Goal: Transaction & Acquisition: Purchase product/service

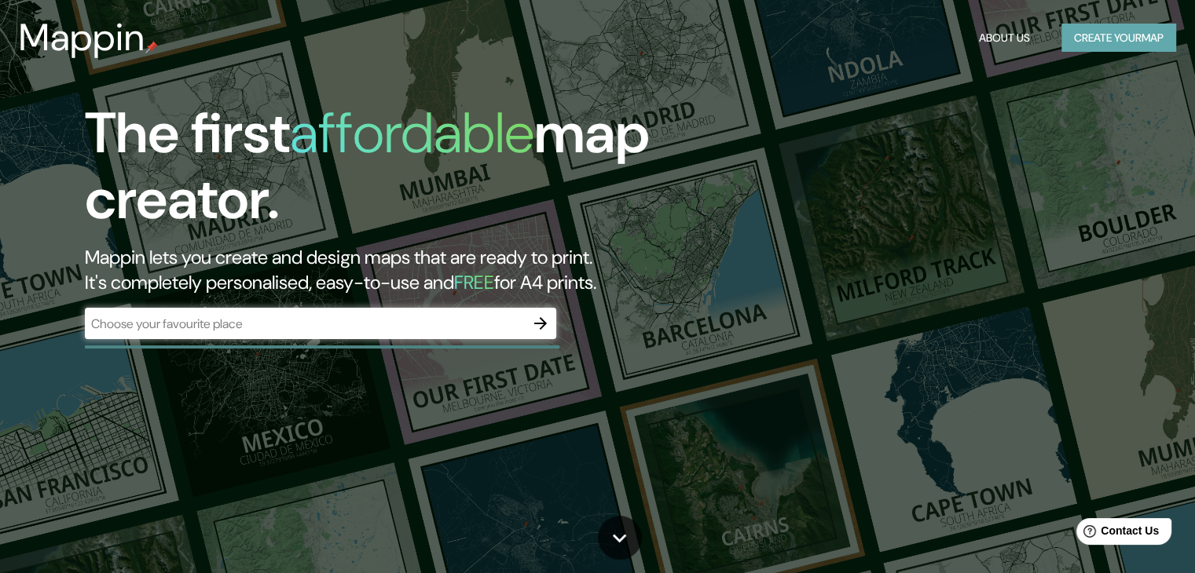
click at [1074, 29] on button "Create your map" at bounding box center [1118, 38] width 115 height 29
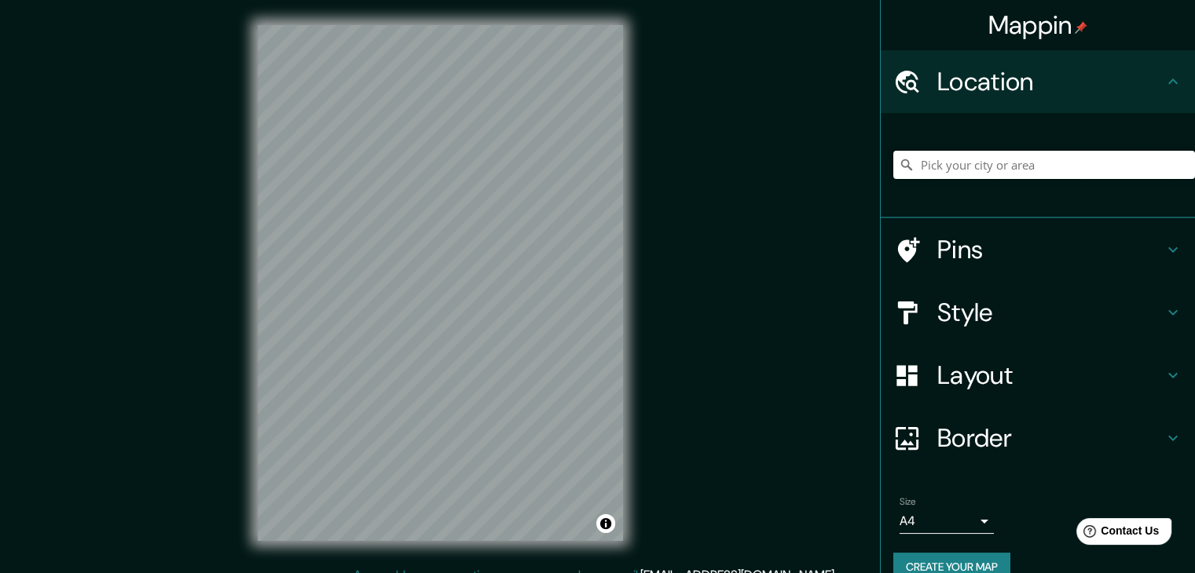
click at [982, 162] on input "Pick your city or area" at bounding box center [1044, 165] width 302 height 28
click at [1025, 252] on h4 "Pins" at bounding box center [1050, 249] width 226 height 31
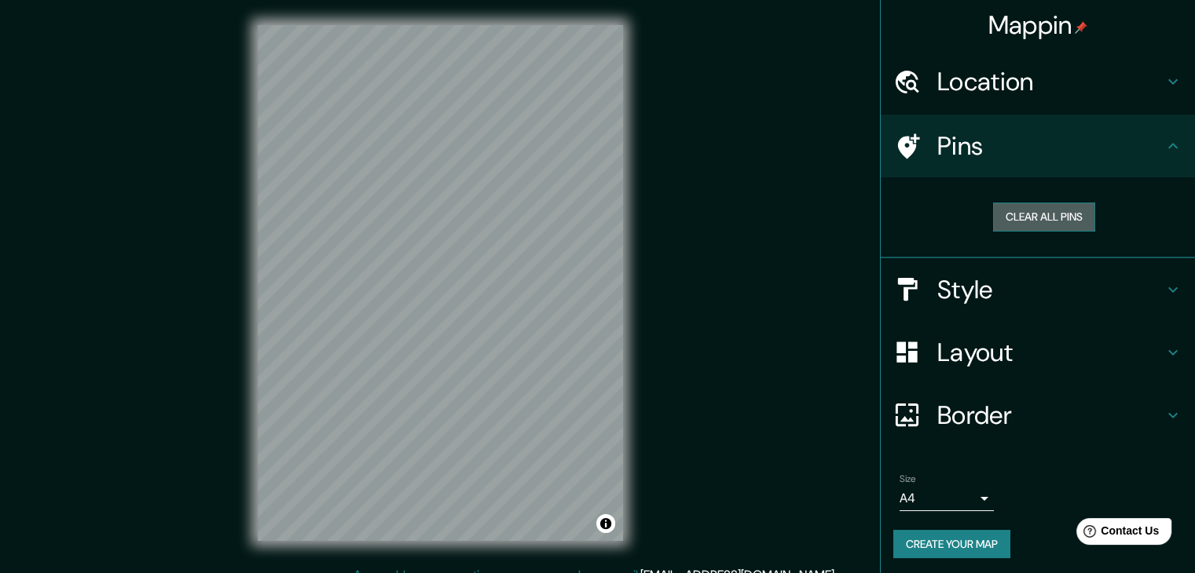
click at [1038, 210] on button "Clear all pins" at bounding box center [1044, 217] width 102 height 29
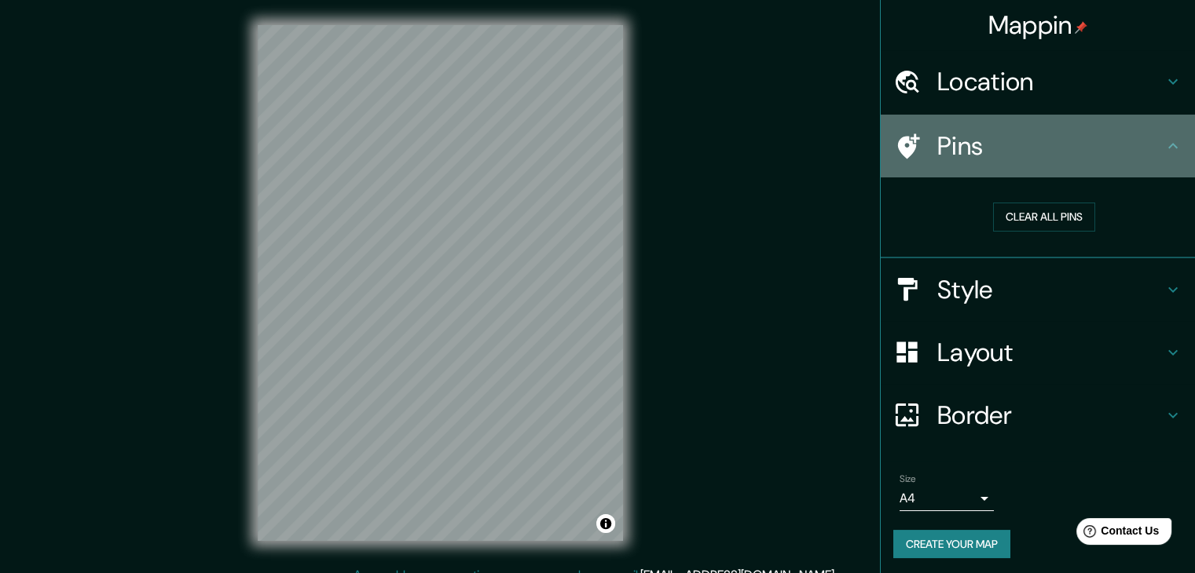
click at [1056, 126] on div "Pins" at bounding box center [1037, 146] width 314 height 63
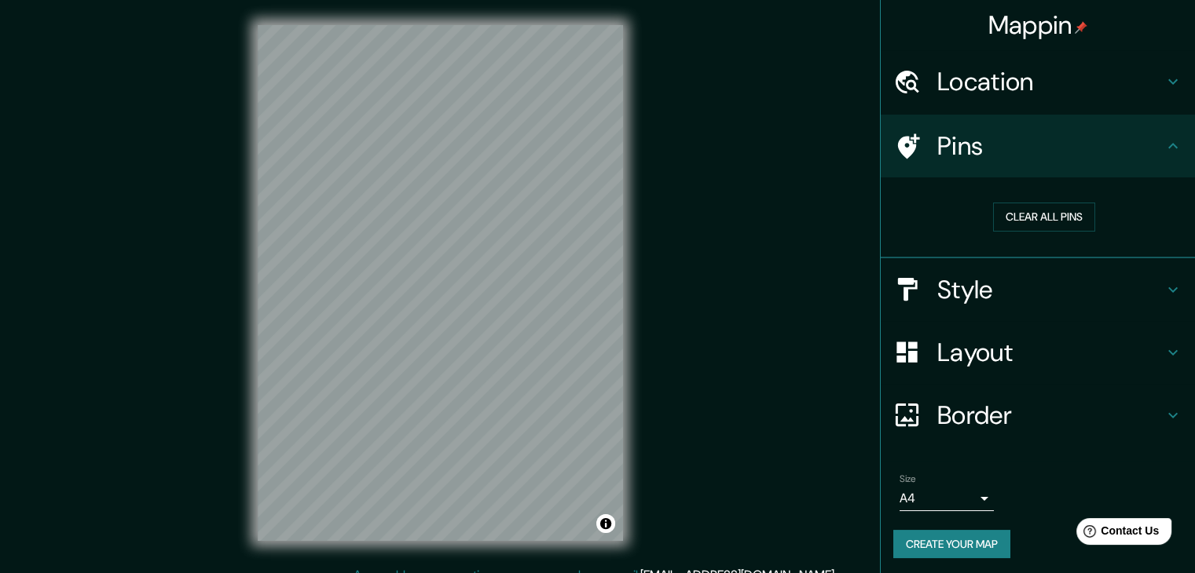
click at [1026, 279] on h4 "Style" at bounding box center [1050, 289] width 226 height 31
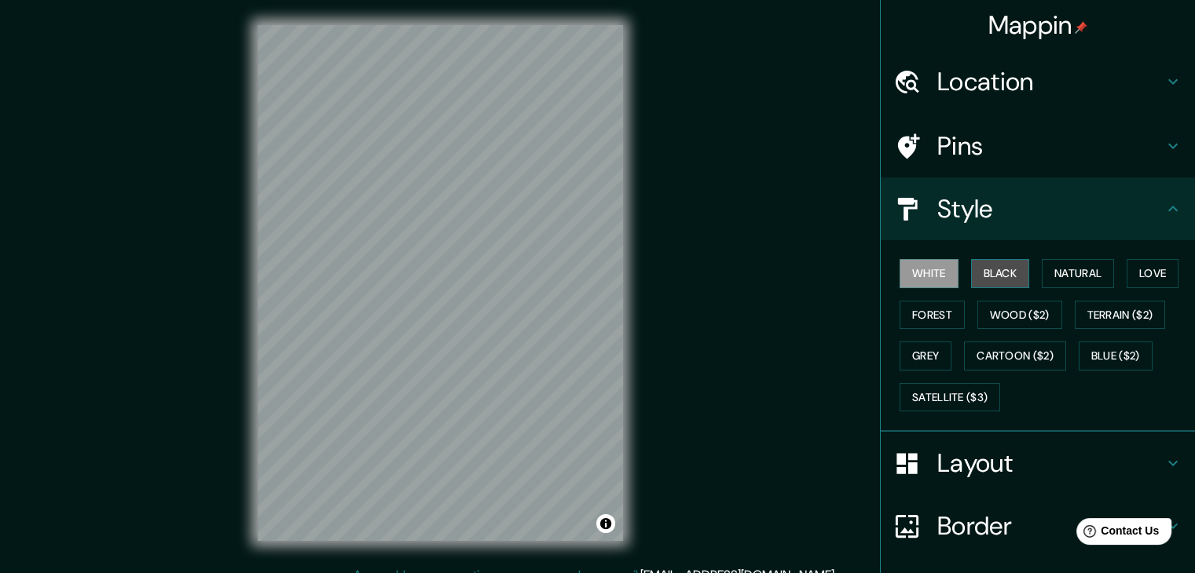
click at [977, 269] on button "Black" at bounding box center [1000, 273] width 59 height 29
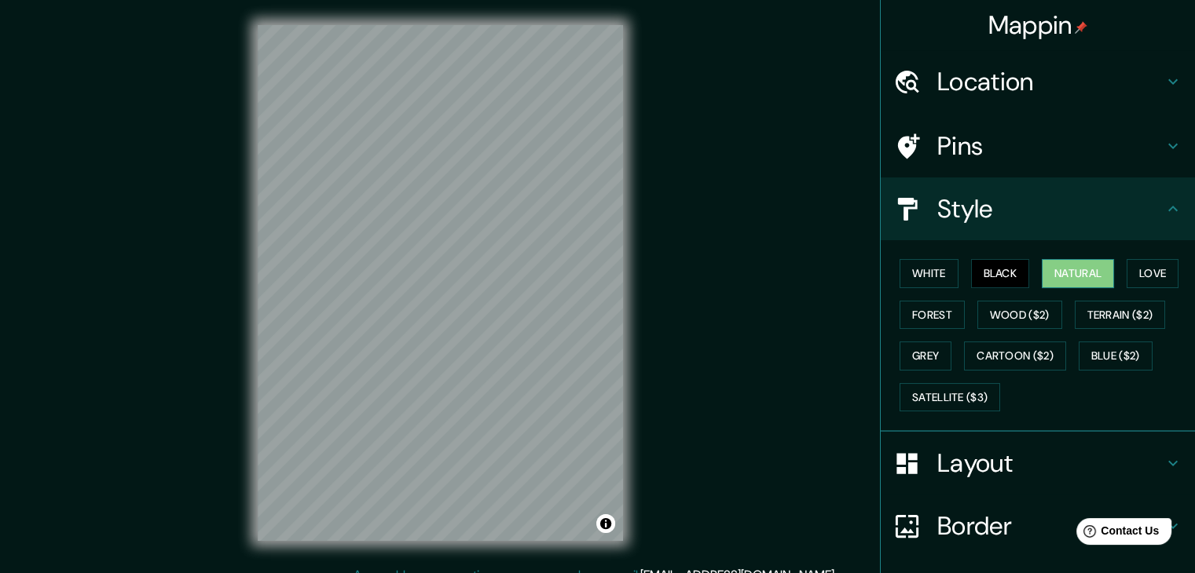
click at [1060, 271] on button "Natural" at bounding box center [1077, 273] width 72 height 29
click at [1135, 276] on button "Love" at bounding box center [1152, 273] width 52 height 29
click at [1070, 268] on button "Natural" at bounding box center [1077, 273] width 72 height 29
click at [942, 312] on button "Forest" at bounding box center [931, 315] width 65 height 29
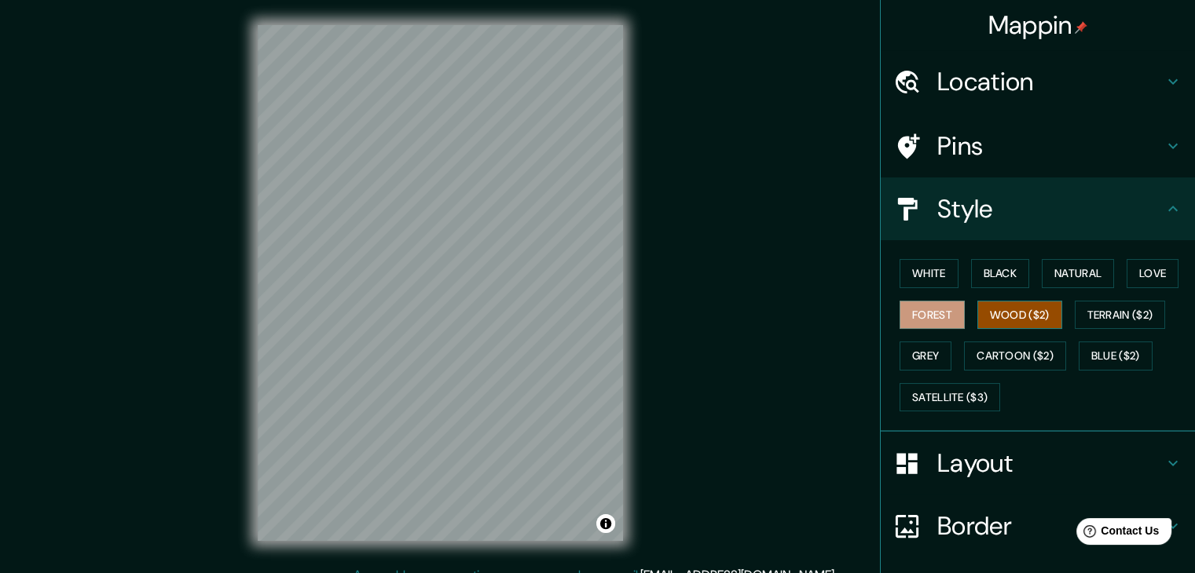
click at [1023, 313] on button "Wood ($2)" at bounding box center [1019, 315] width 85 height 29
click at [1096, 313] on button "Terrain ($2)" at bounding box center [1119, 315] width 91 height 29
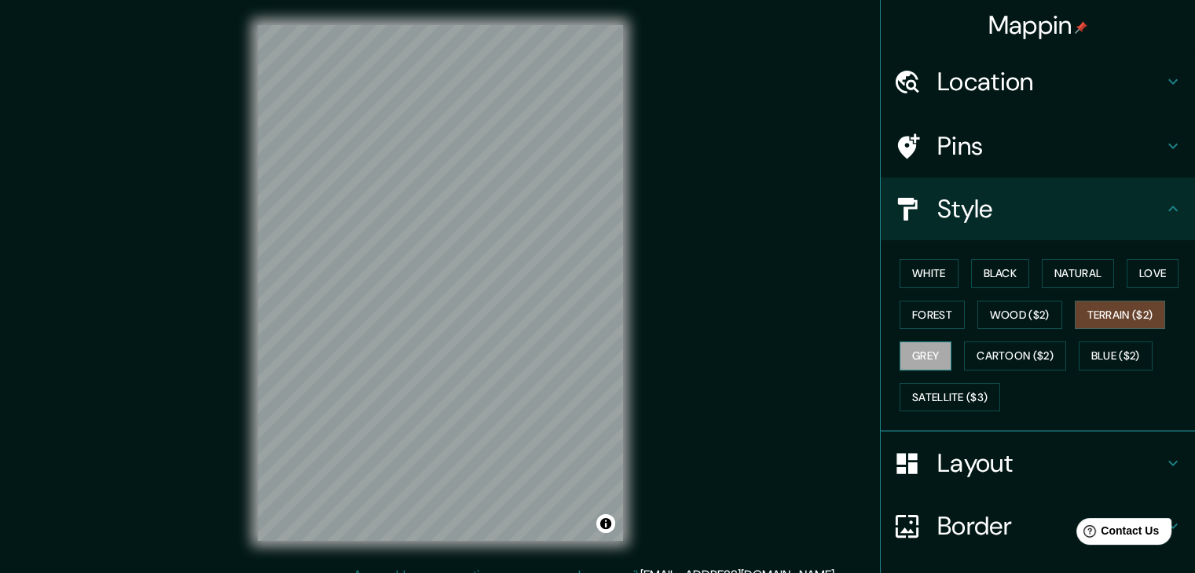
click at [924, 353] on button "Grey" at bounding box center [925, 356] width 52 height 29
click at [1060, 273] on button "Natural" at bounding box center [1077, 273] width 72 height 29
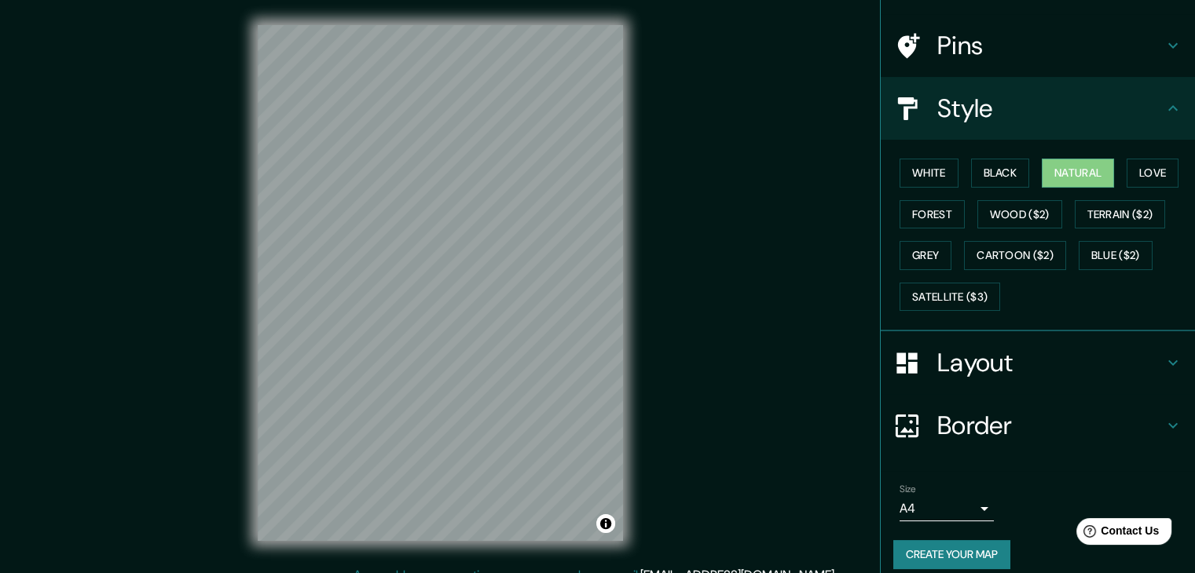
scroll to position [113, 0]
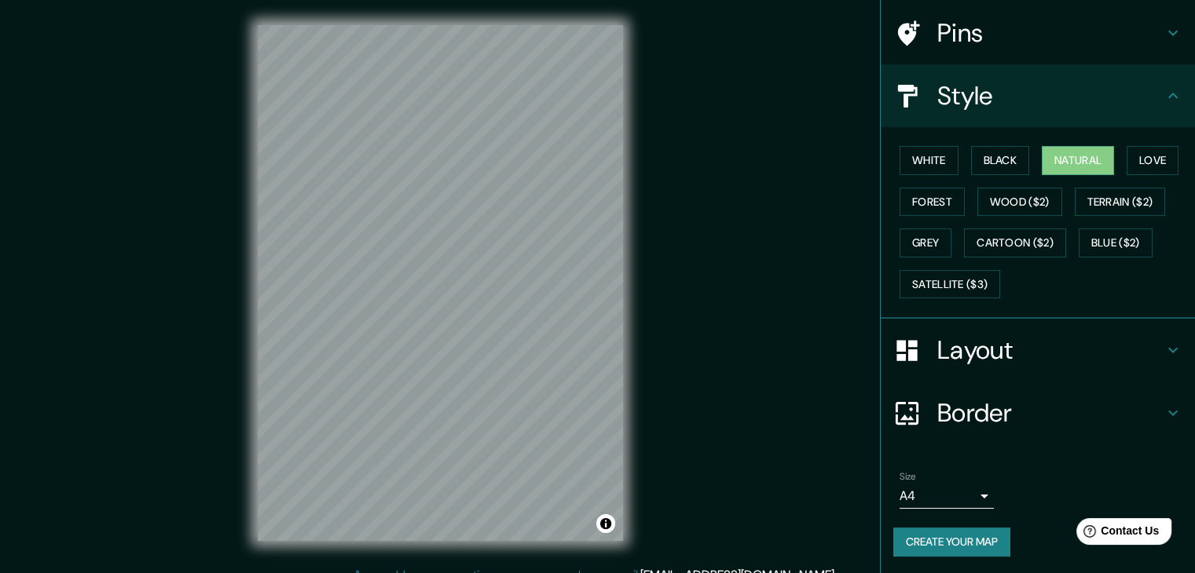
click at [1036, 92] on h4 "Style" at bounding box center [1050, 95] width 226 height 31
click at [990, 340] on h4 "Layout" at bounding box center [1050, 350] width 226 height 31
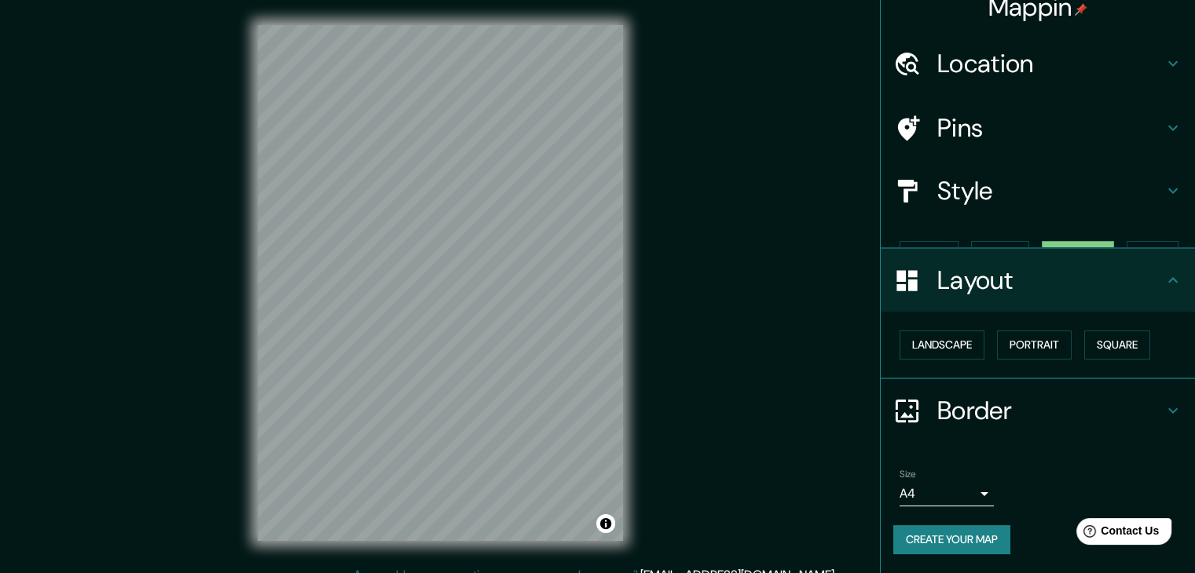
scroll to position [0, 0]
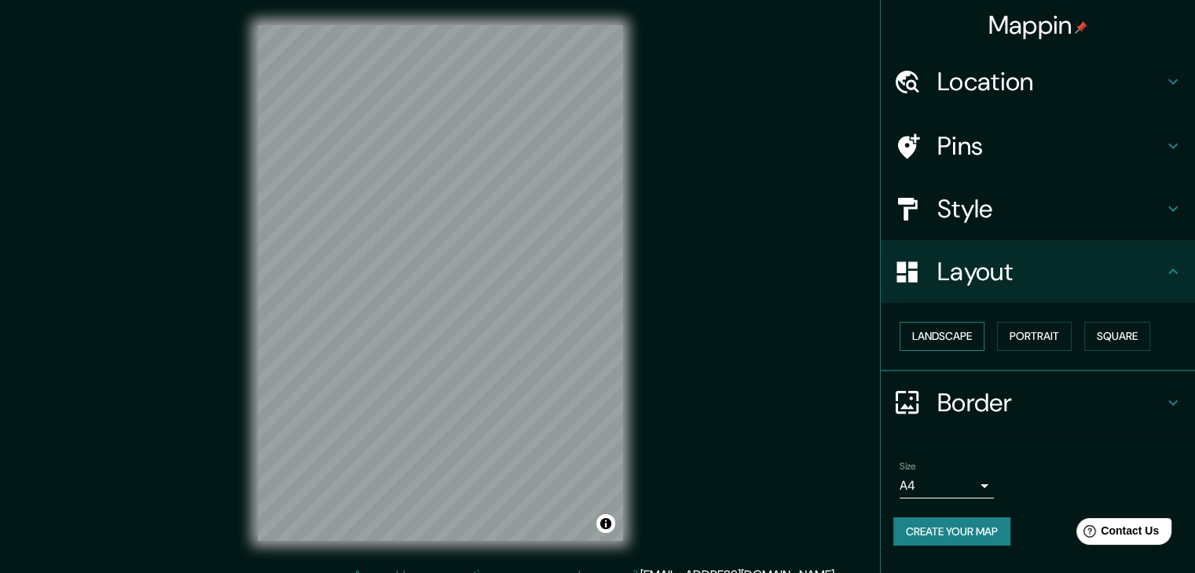
click at [960, 342] on button "Landscape" at bounding box center [941, 336] width 85 height 29
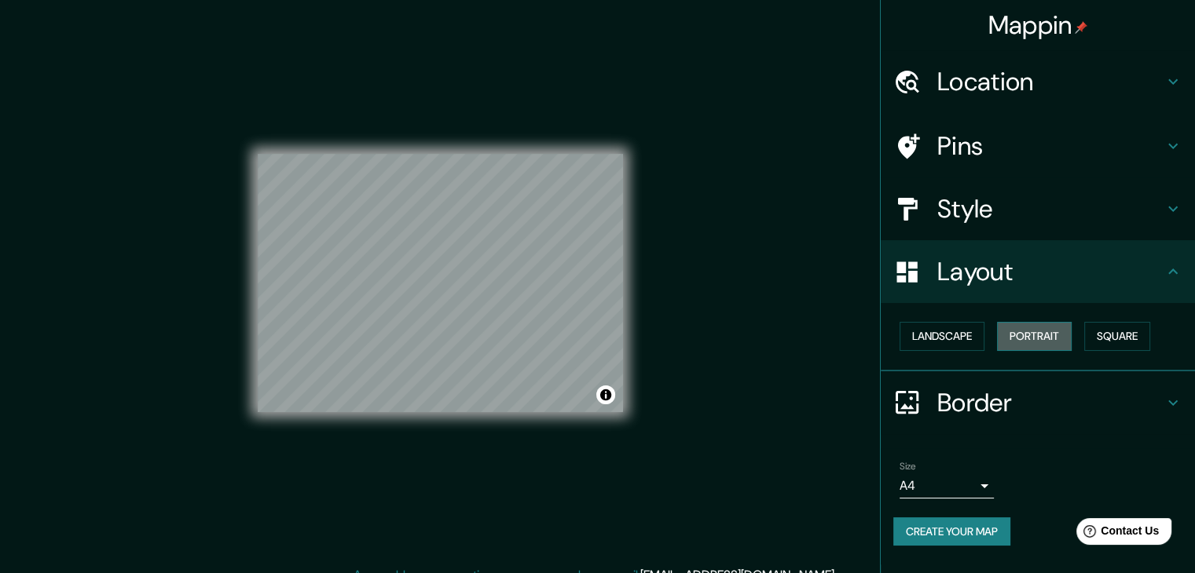
click at [1022, 339] on button "Portrait" at bounding box center [1034, 336] width 75 height 29
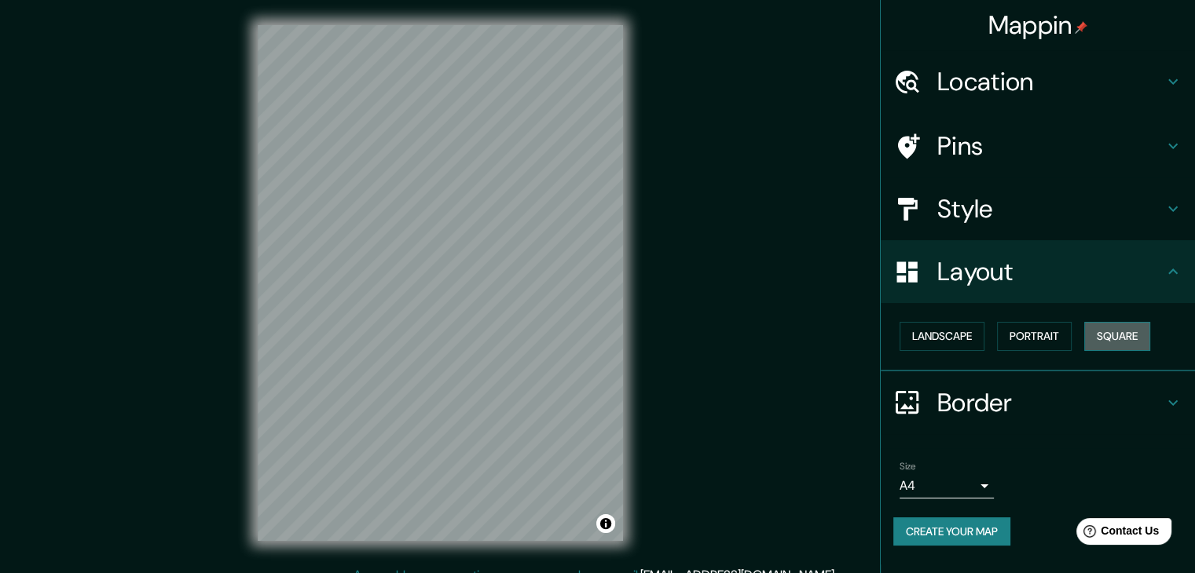
click at [1106, 335] on button "Square" at bounding box center [1117, 336] width 66 height 29
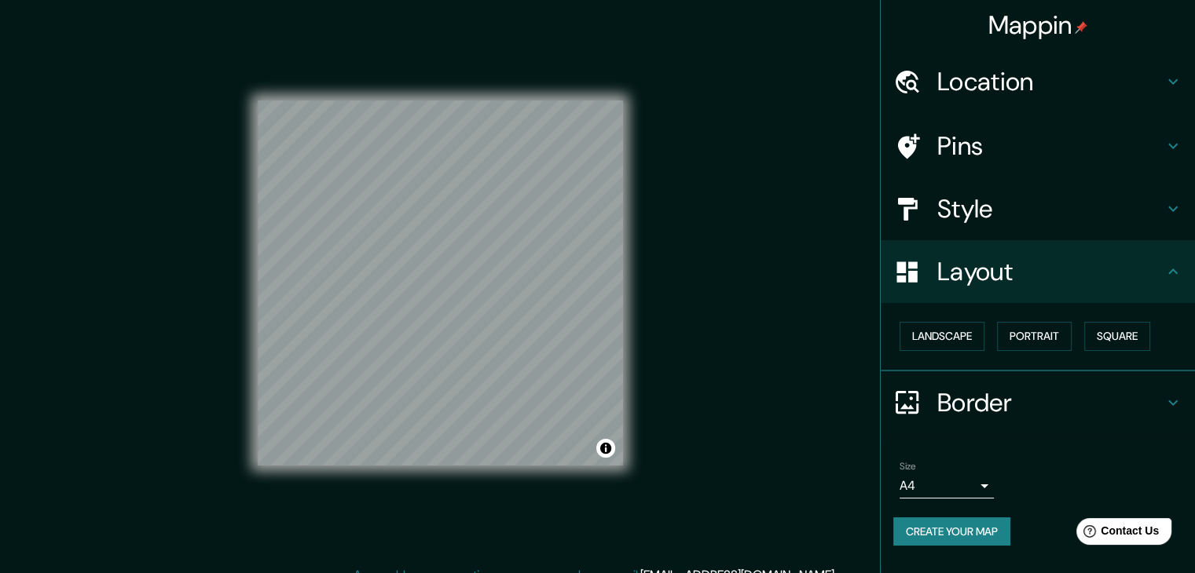
click at [1054, 393] on h4 "Border" at bounding box center [1050, 402] width 226 height 31
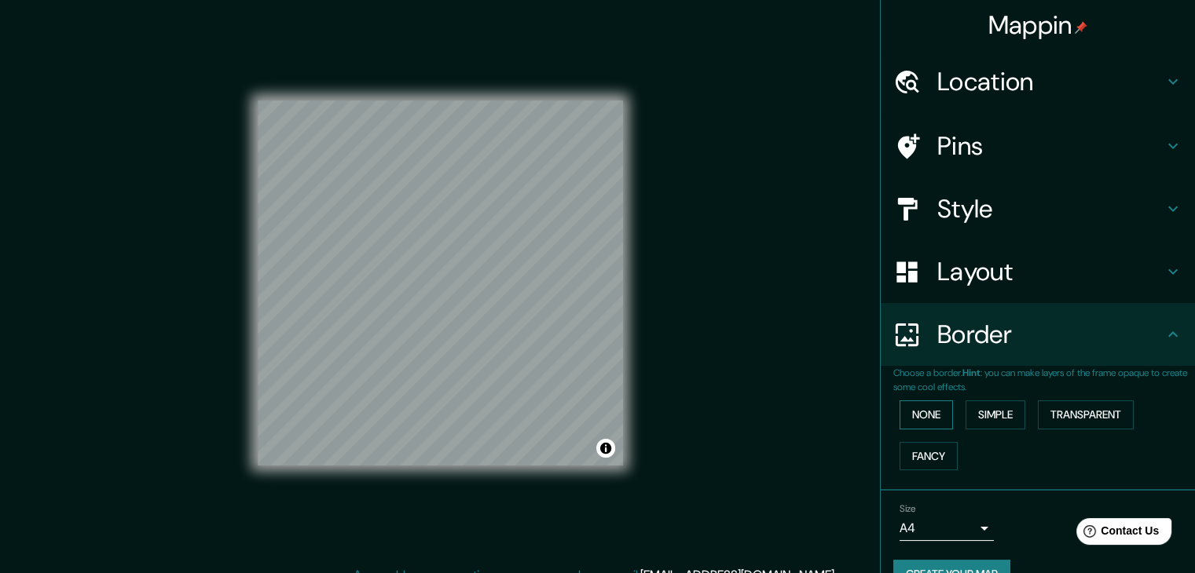
click at [899, 415] on button "None" at bounding box center [925, 415] width 53 height 29
click at [1009, 419] on button "Simple" at bounding box center [995, 415] width 60 height 29
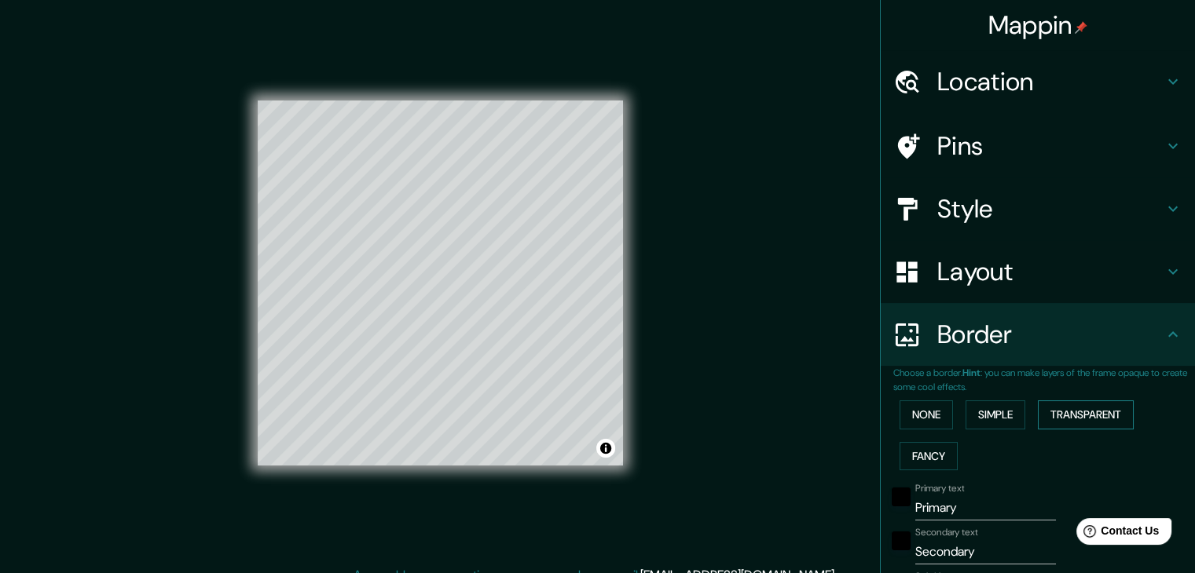
click at [1057, 418] on button "Transparent" at bounding box center [1085, 415] width 96 height 29
click at [927, 452] on button "Fancy" at bounding box center [928, 456] width 58 height 29
click at [922, 412] on button "None" at bounding box center [925, 415] width 53 height 29
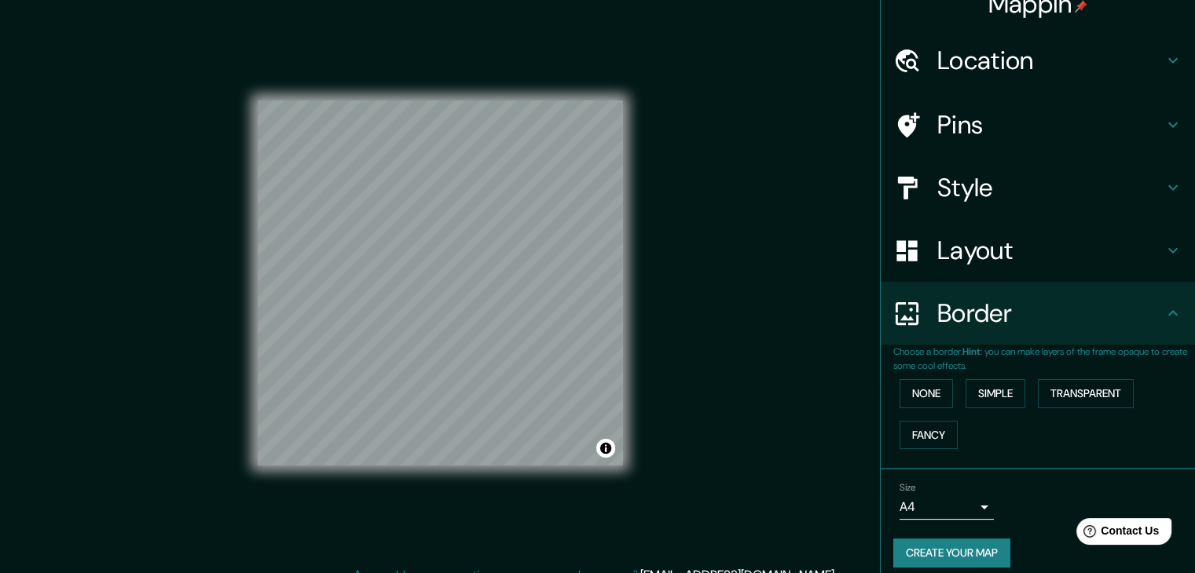
scroll to position [33, 0]
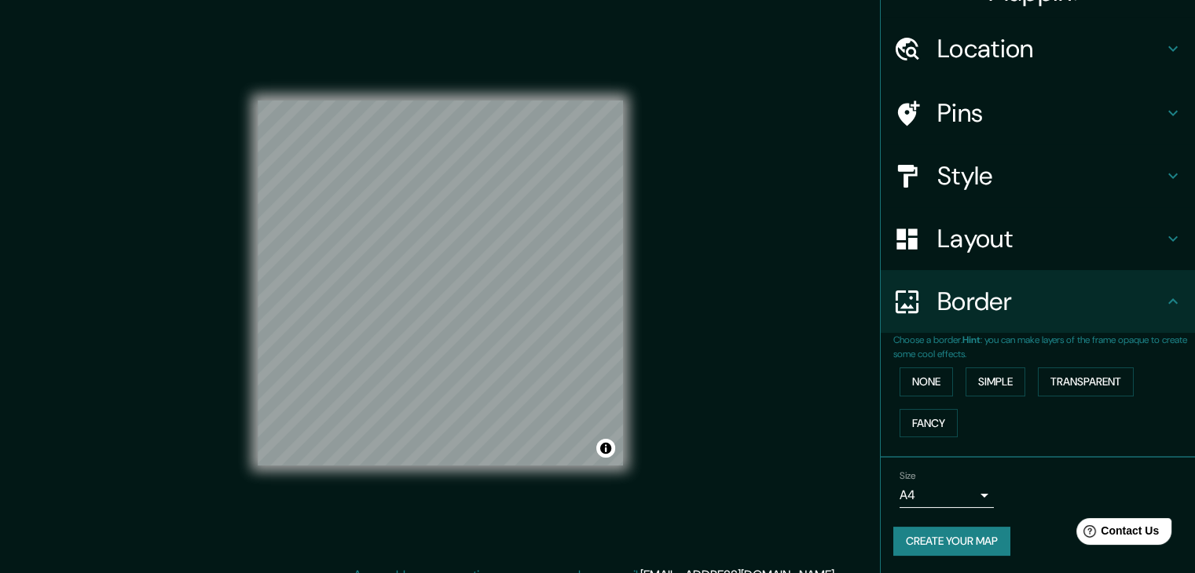
click at [958, 494] on body "Mappin Location Pins Style Layout Border Choose a border. Hint : you can make l…" at bounding box center [597, 286] width 1195 height 573
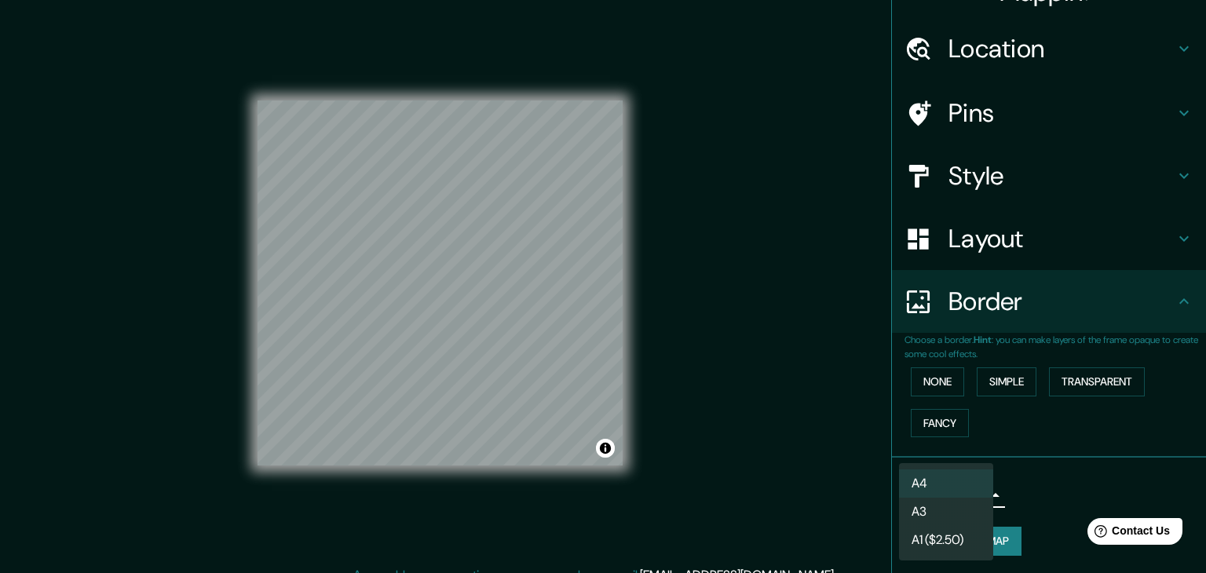
click at [1030, 481] on div at bounding box center [603, 286] width 1206 height 573
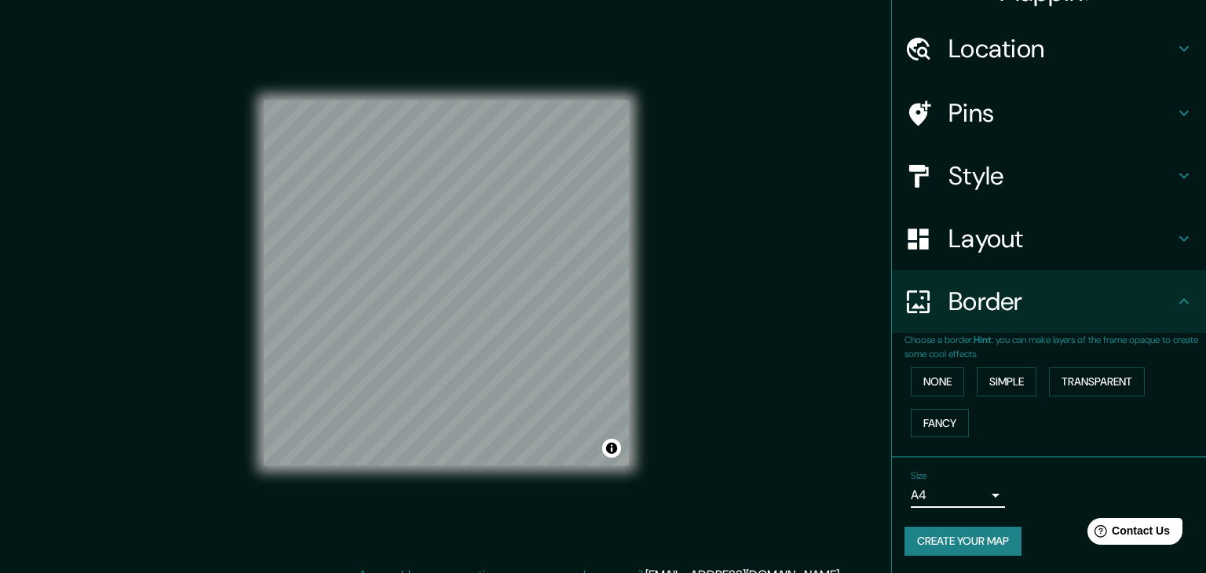
click at [961, 486] on body "Mappin Location Pins Style Layout Border Choose a border. Hint : you can make l…" at bounding box center [603, 286] width 1206 height 573
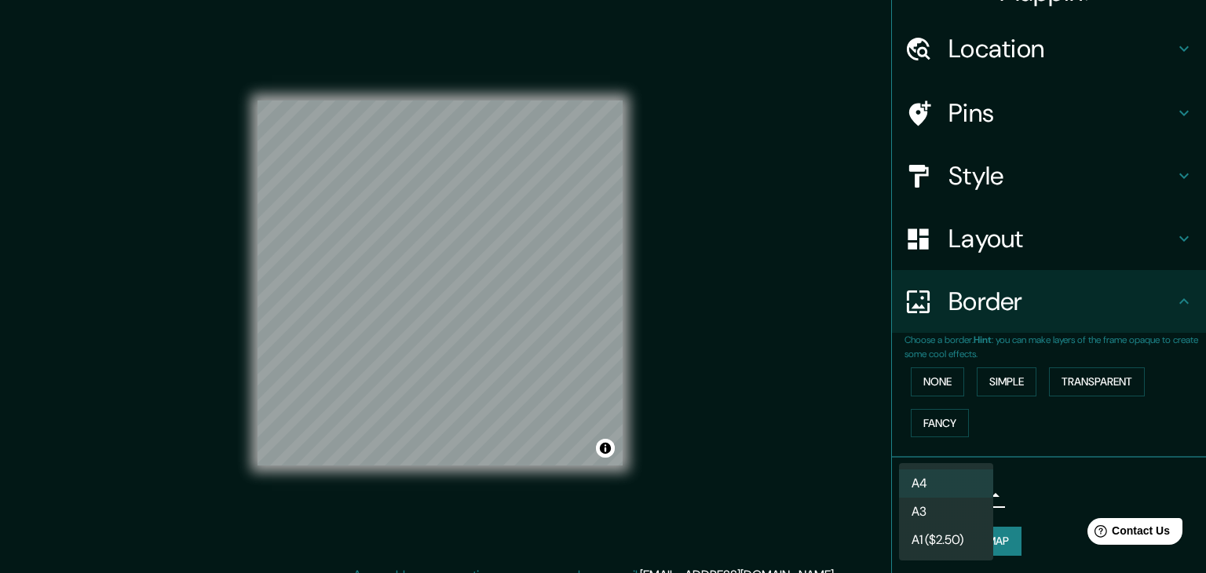
click at [969, 503] on li "A3" at bounding box center [946, 512] width 94 height 28
type input "a4"
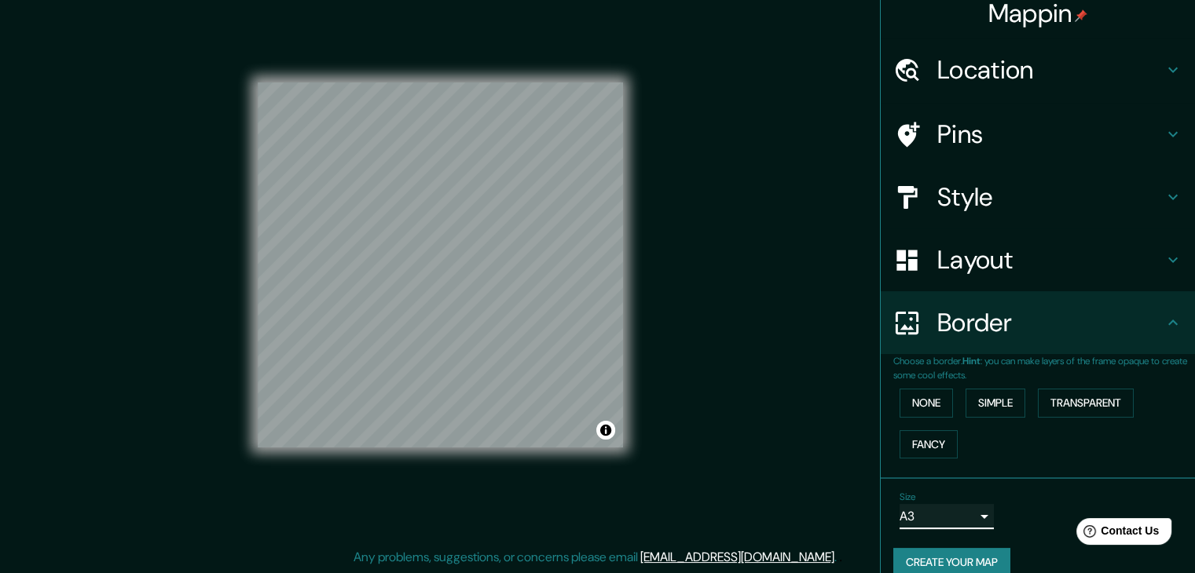
scroll to position [0, 0]
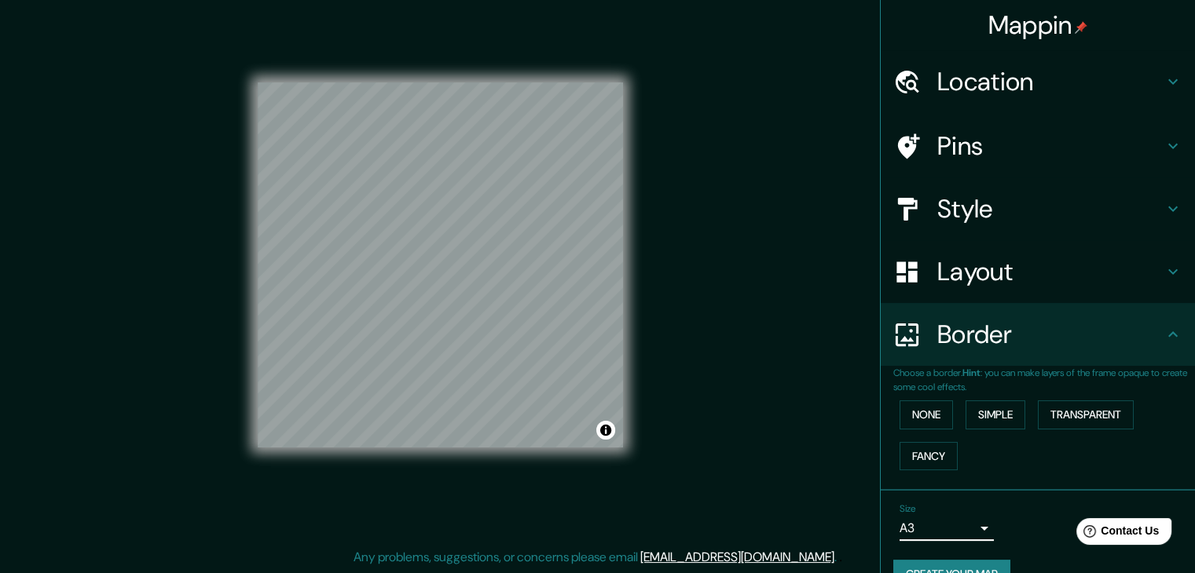
click at [1012, 210] on h4 "Style" at bounding box center [1050, 208] width 226 height 31
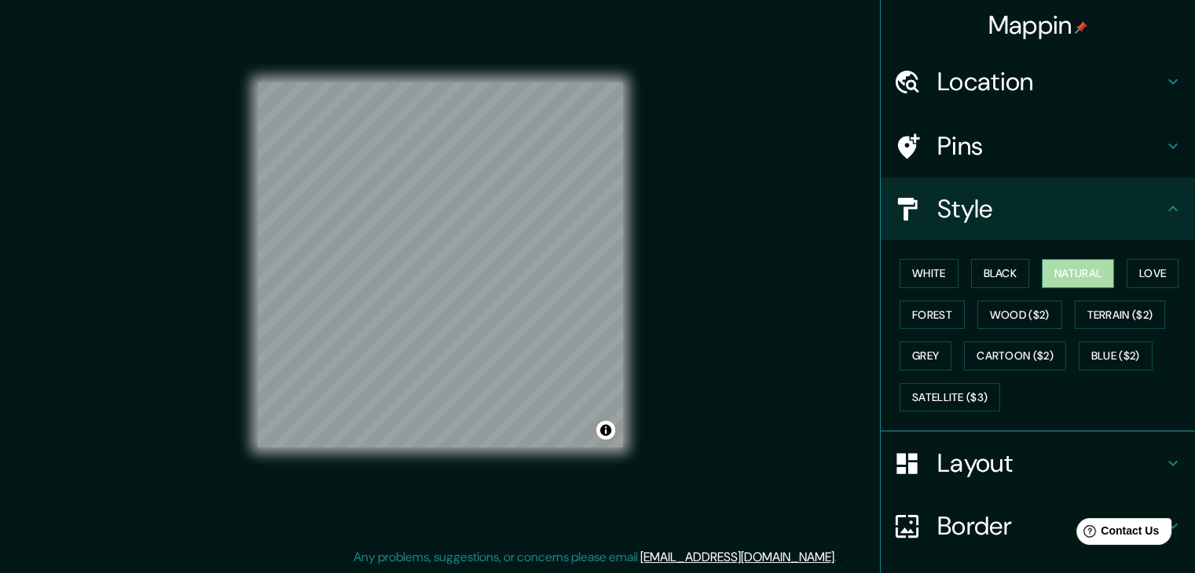
click at [1055, 272] on button "Natural" at bounding box center [1077, 273] width 72 height 29
click at [939, 280] on button "White" at bounding box center [928, 273] width 59 height 29
click at [981, 274] on button "Black" at bounding box center [1000, 273] width 59 height 29
click at [1058, 279] on button "Natural" at bounding box center [1077, 273] width 72 height 29
click at [932, 309] on button "Forest" at bounding box center [931, 315] width 65 height 29
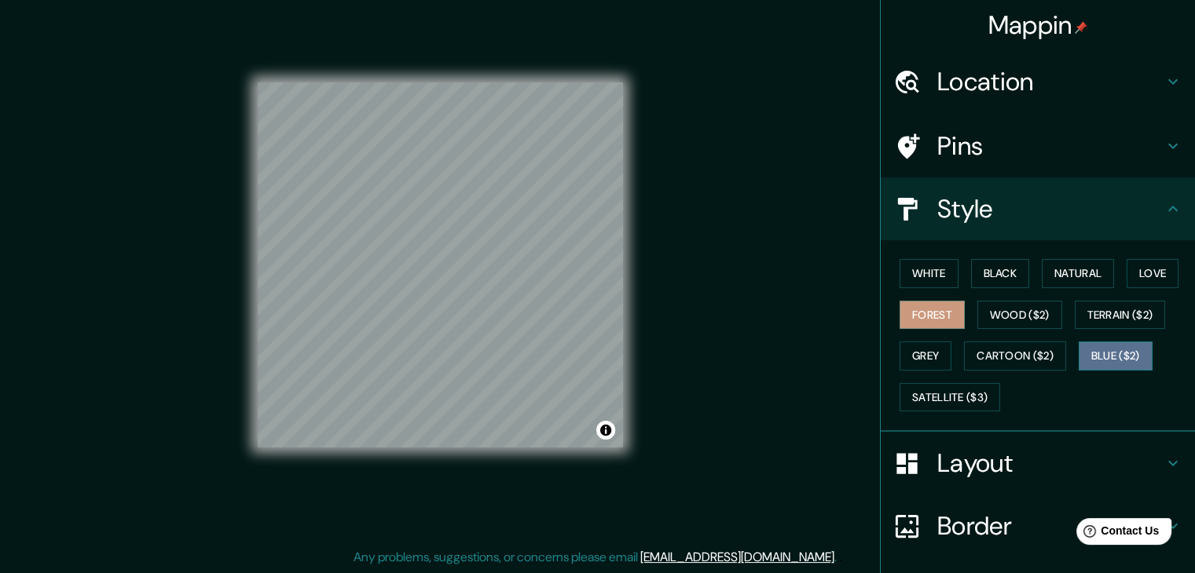
click at [1089, 357] on button "Blue ($2)" at bounding box center [1115, 356] width 74 height 29
click at [918, 313] on button "Forest" at bounding box center [931, 315] width 65 height 29
click at [920, 346] on button "Grey" at bounding box center [925, 356] width 52 height 29
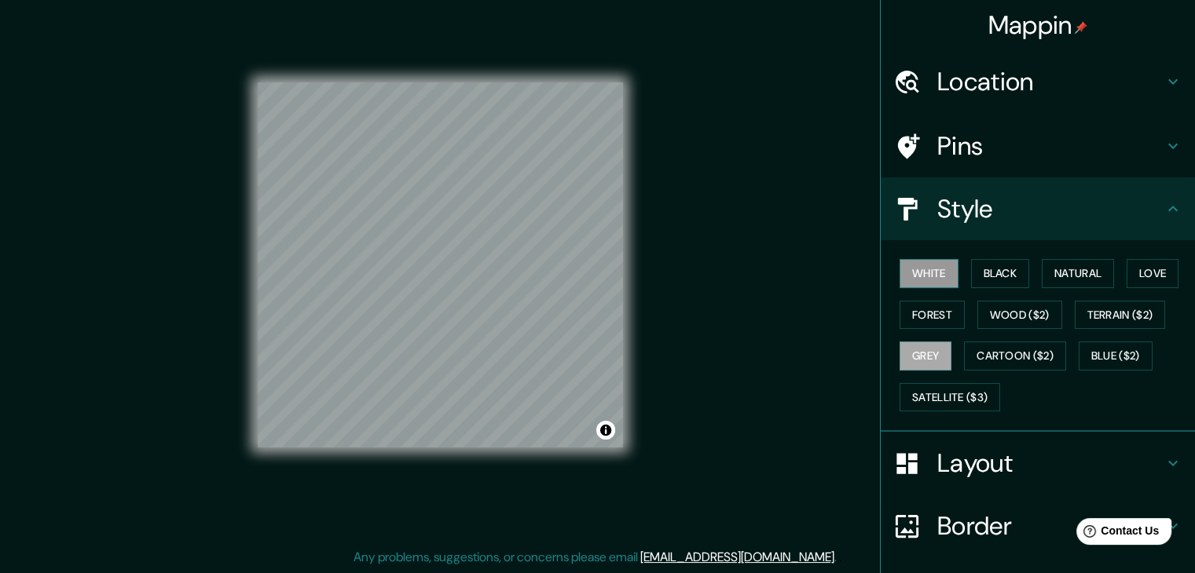
click at [930, 261] on button "White" at bounding box center [928, 273] width 59 height 29
click at [1052, 272] on button "Natural" at bounding box center [1077, 273] width 72 height 29
click at [999, 150] on h4 "Pins" at bounding box center [1050, 145] width 226 height 31
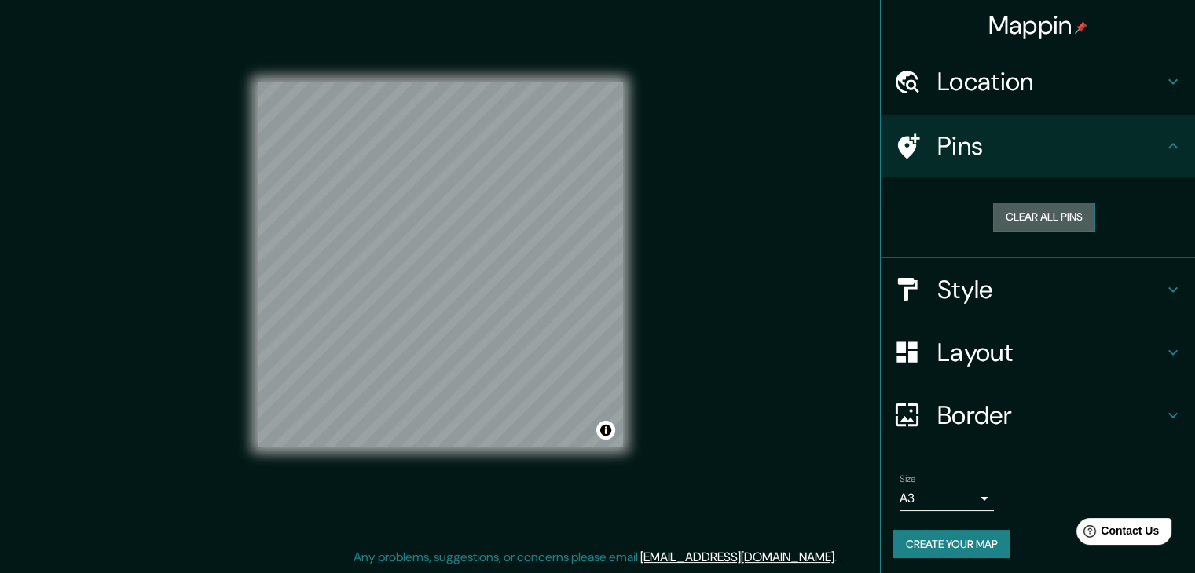
click at [1016, 219] on button "Clear all pins" at bounding box center [1044, 217] width 102 height 29
click at [995, 216] on button "Clear all pins" at bounding box center [1044, 217] width 102 height 29
click at [1028, 142] on h4 "Pins" at bounding box center [1050, 145] width 226 height 31
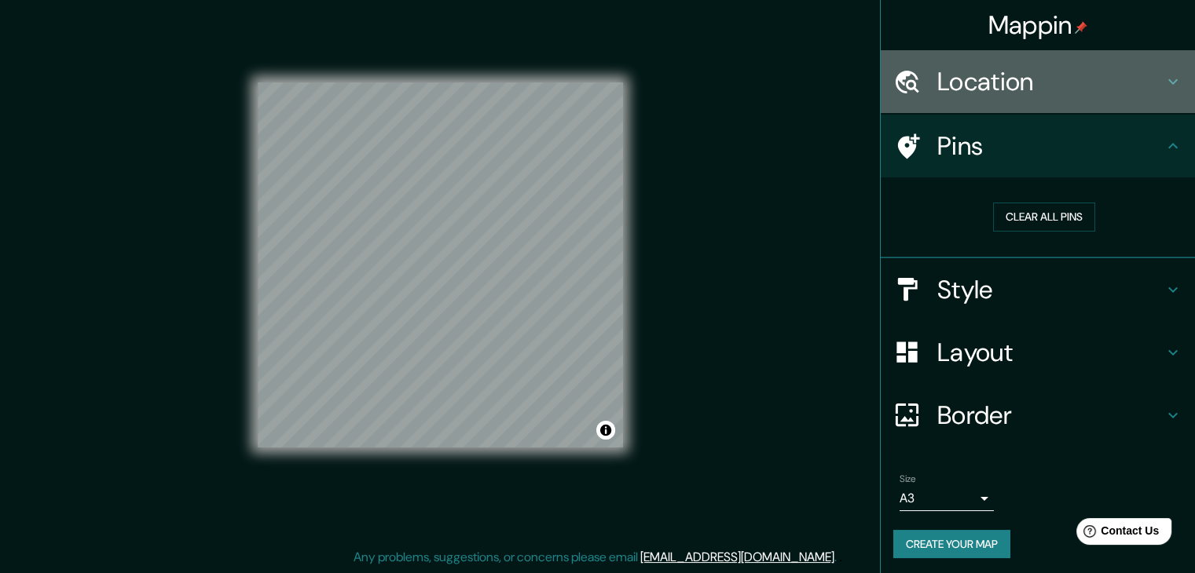
click at [1065, 79] on h4 "Location" at bounding box center [1050, 81] width 226 height 31
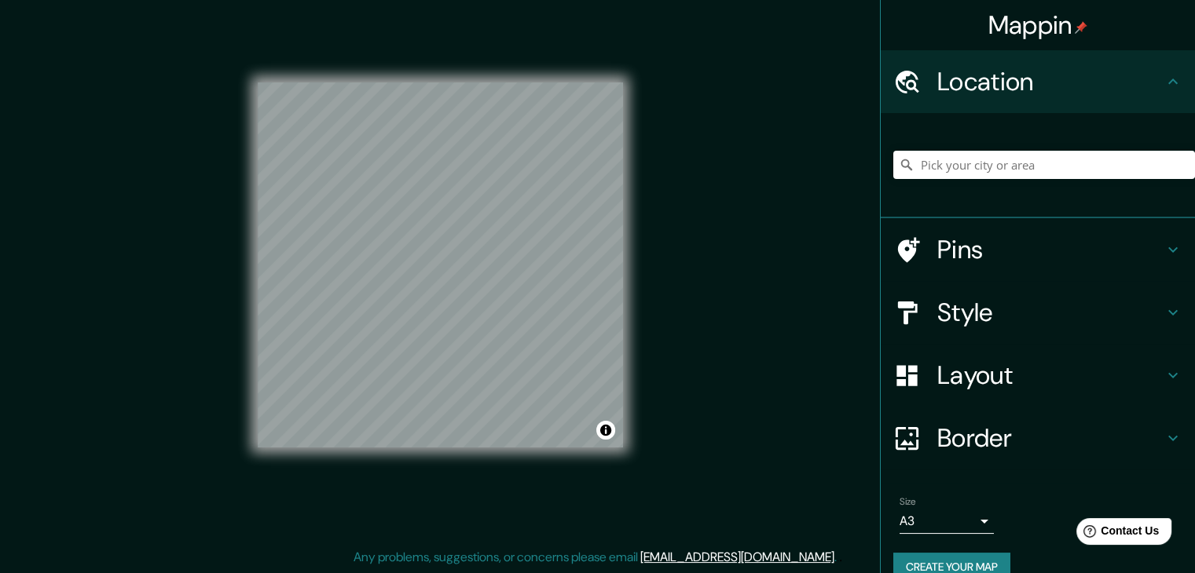
click at [1065, 79] on h4 "Location" at bounding box center [1050, 81] width 226 height 31
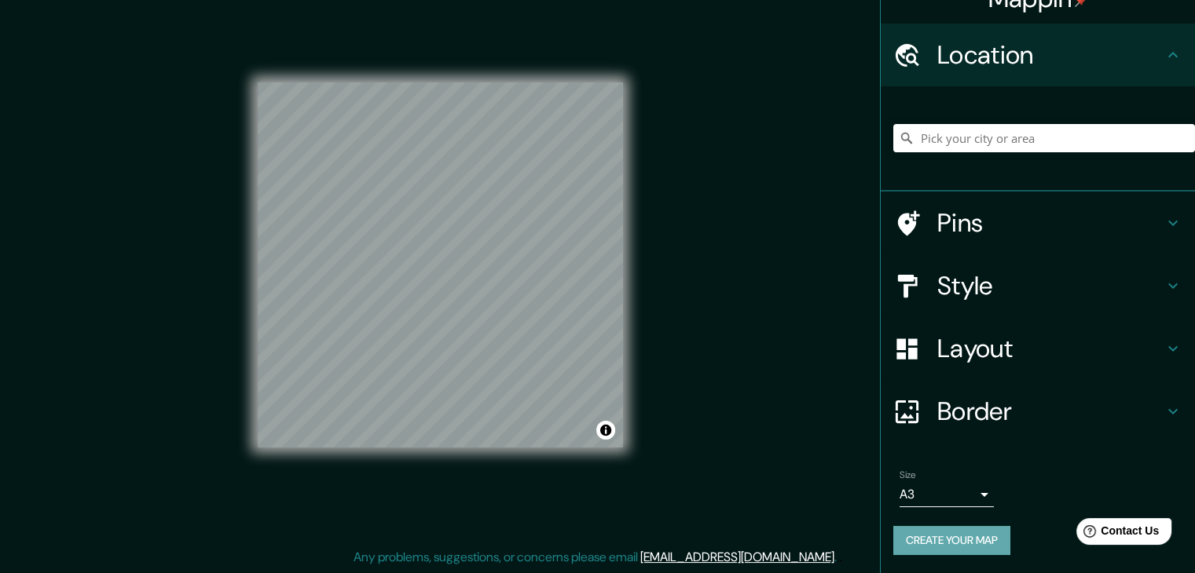
click at [934, 533] on button "Create your map" at bounding box center [951, 540] width 117 height 29
click at [959, 539] on button "Create your map" at bounding box center [951, 540] width 117 height 29
